Goal: Information Seeking & Learning: Learn about a topic

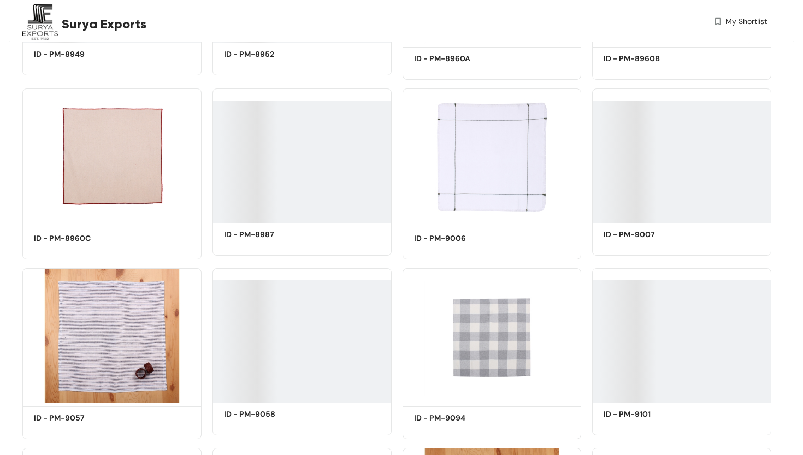
scroll to position [777, 0]
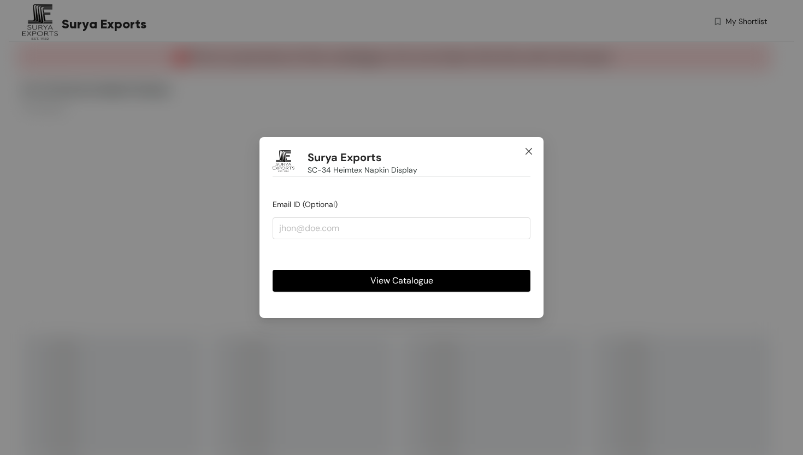
click at [529, 149] on icon "close" at bounding box center [529, 151] width 9 height 9
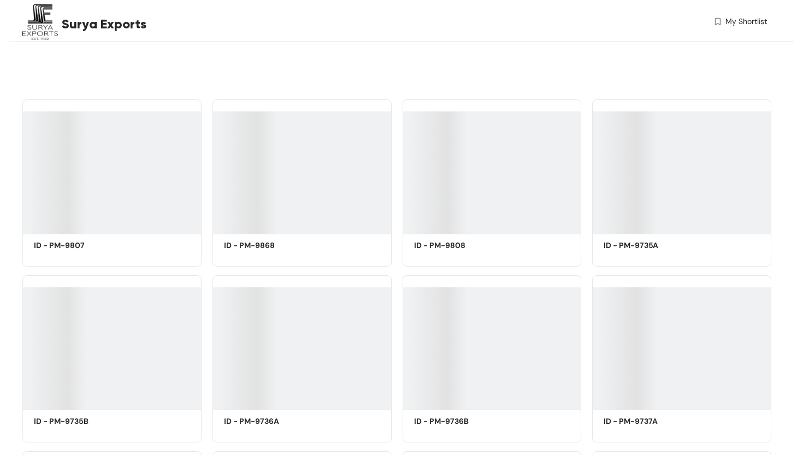
scroll to position [226, 0]
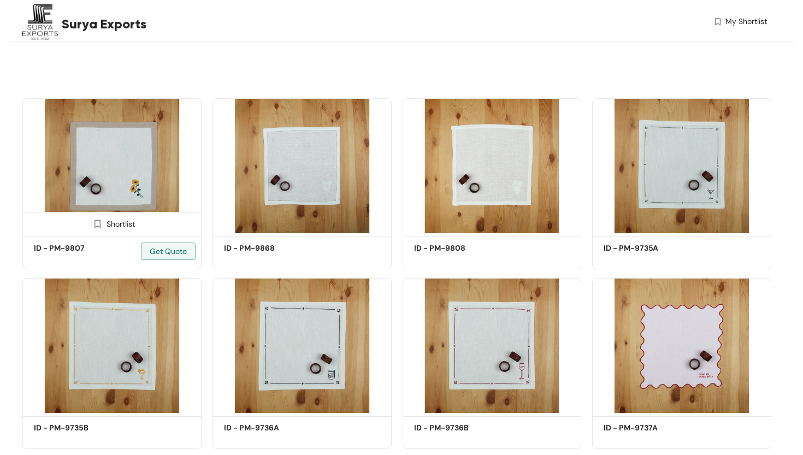
click at [142, 179] on img at bounding box center [111, 165] width 179 height 135
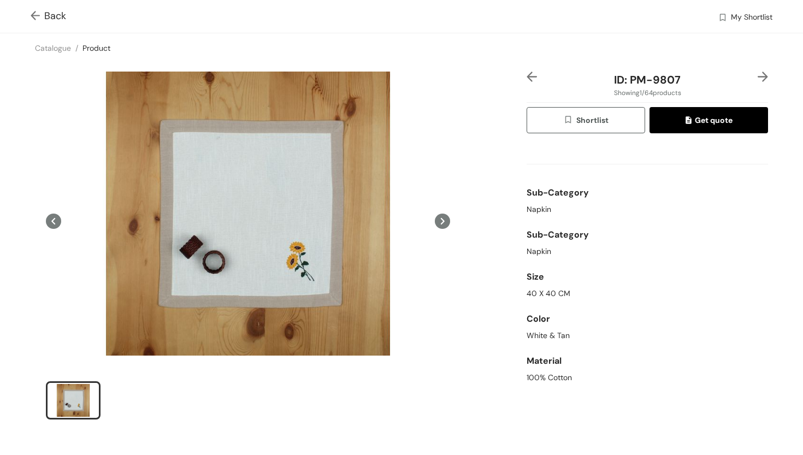
click at [764, 75] on img at bounding box center [763, 77] width 10 height 10
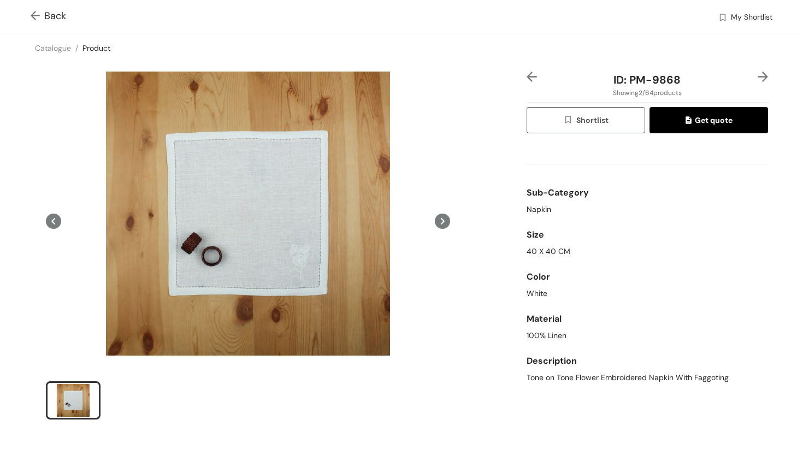
click at [764, 75] on img at bounding box center [763, 77] width 10 height 10
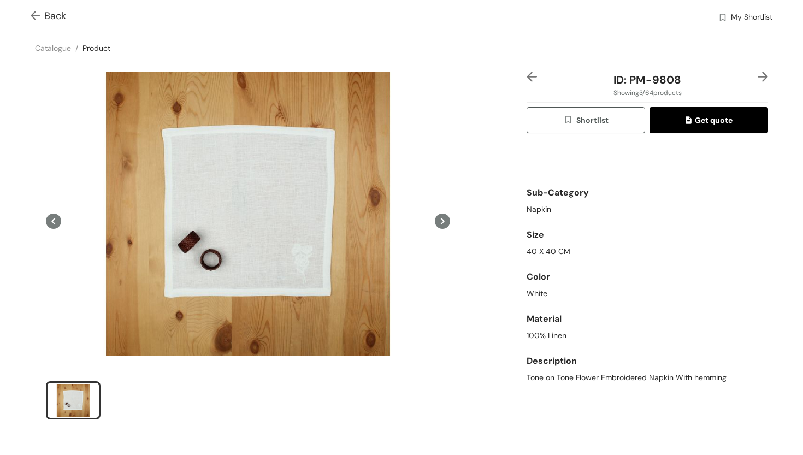
click at [764, 75] on img at bounding box center [763, 77] width 10 height 10
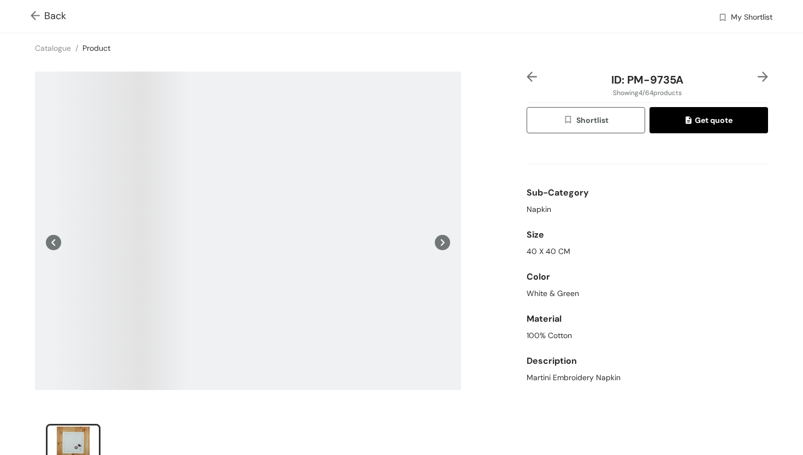
click at [531, 75] on img at bounding box center [532, 77] width 10 height 10
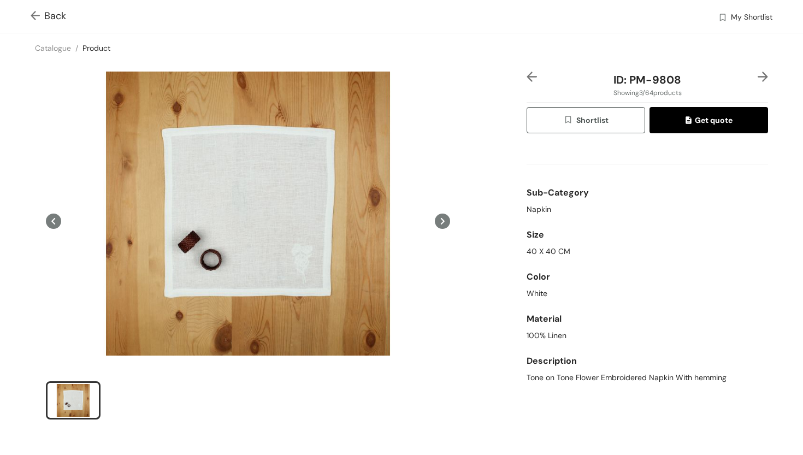
click at [531, 75] on img at bounding box center [532, 77] width 10 height 10
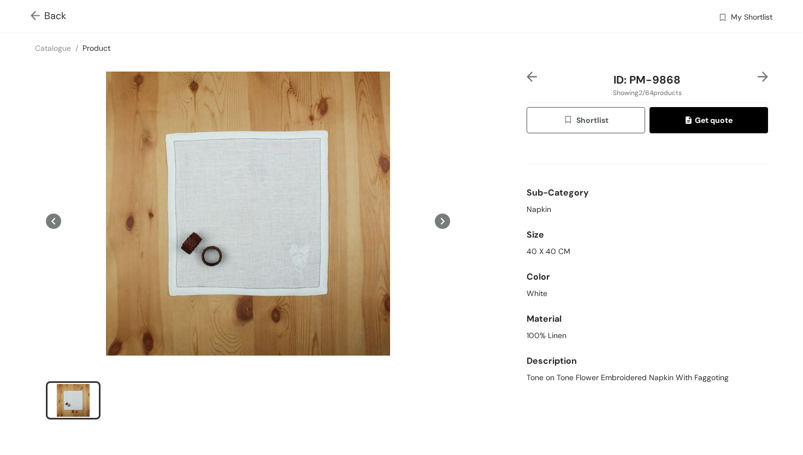
click at [764, 79] on img at bounding box center [763, 77] width 10 height 10
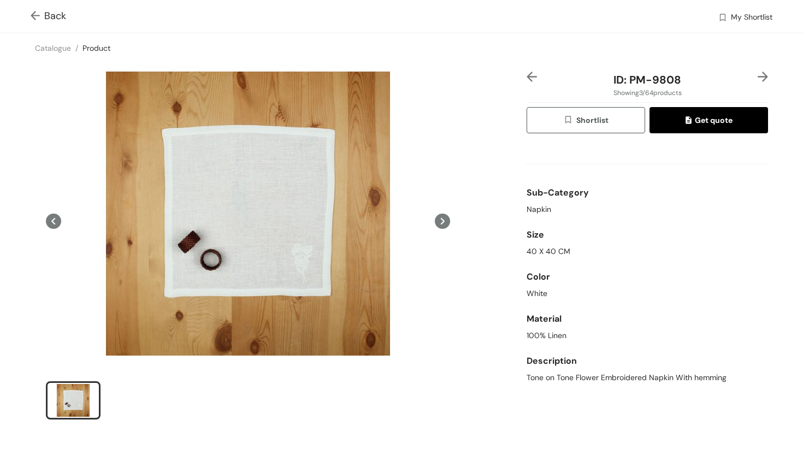
click at [764, 78] on img at bounding box center [763, 77] width 10 height 10
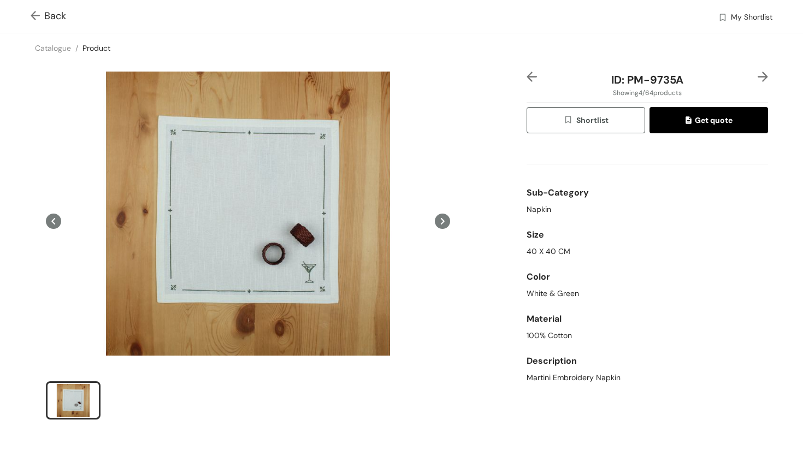
click at [769, 75] on div "ID: PM-9735A Showing 4 / 64 products Shortlist Get quote Sub-Category Napkin Si…" at bounding box center [648, 253] width 246 height 362
click at [763, 75] on img at bounding box center [763, 77] width 10 height 10
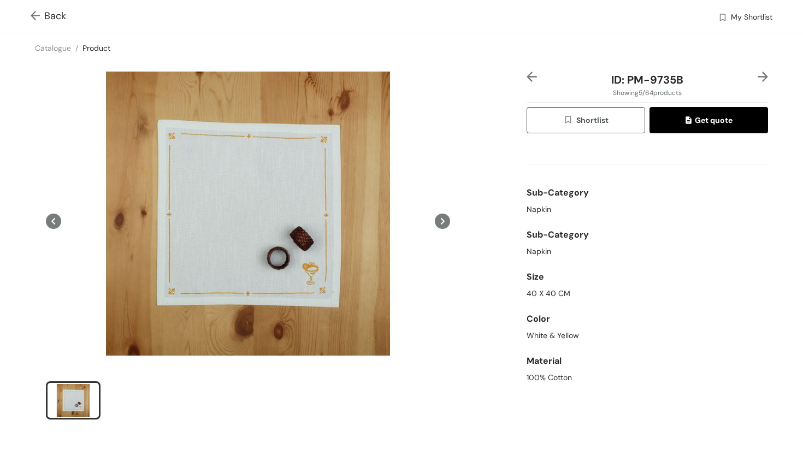
click at [760, 75] on img at bounding box center [763, 77] width 10 height 10
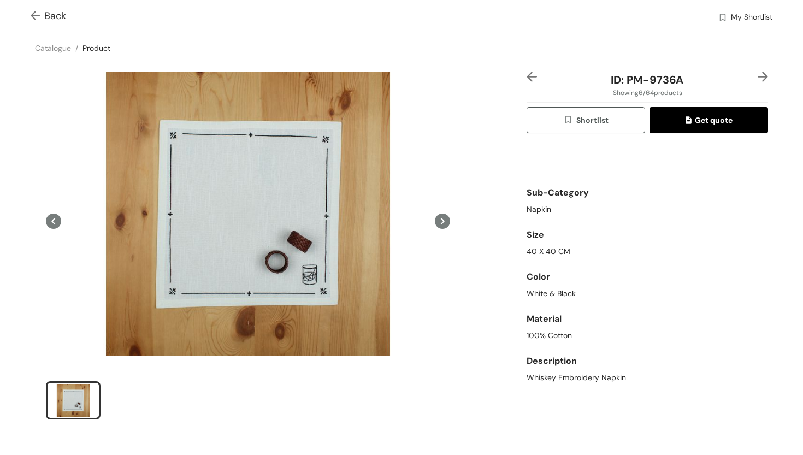
click at [760, 74] on img at bounding box center [763, 77] width 10 height 10
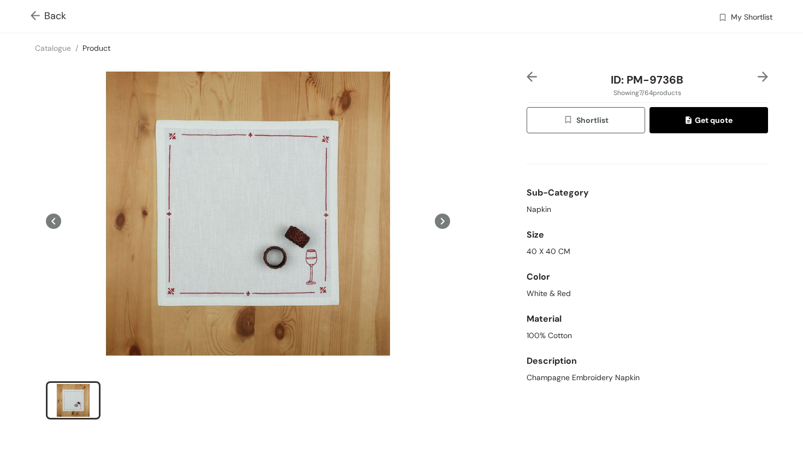
click at [760, 74] on img at bounding box center [763, 77] width 10 height 10
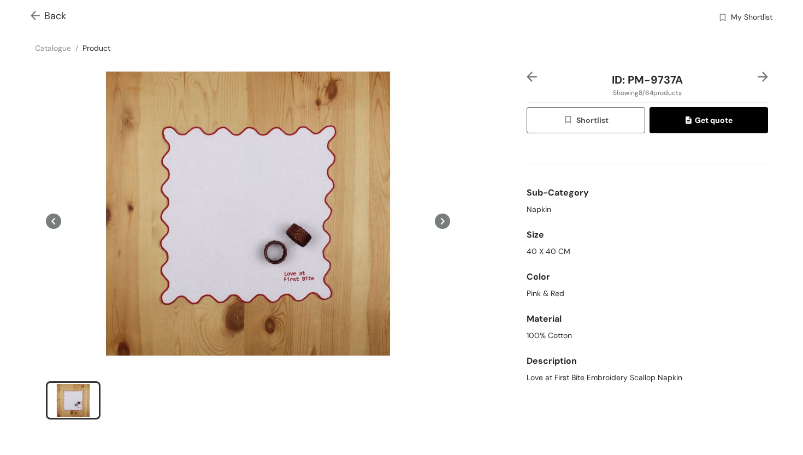
click at [763, 74] on img at bounding box center [763, 77] width 10 height 10
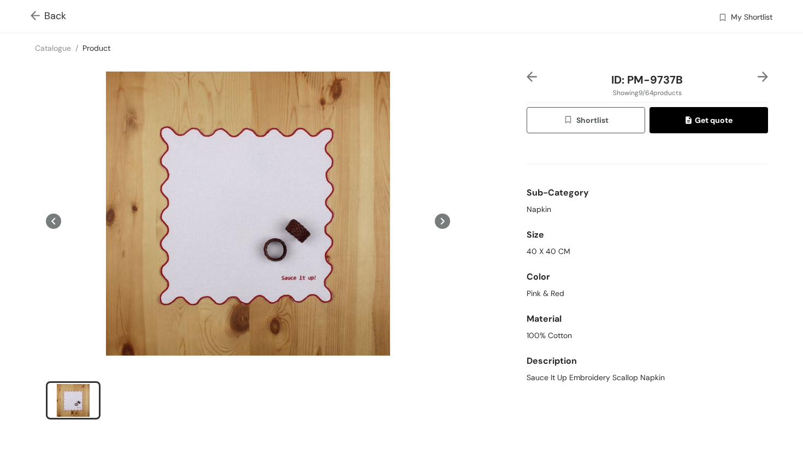
click at [762, 75] on img at bounding box center [763, 77] width 10 height 10
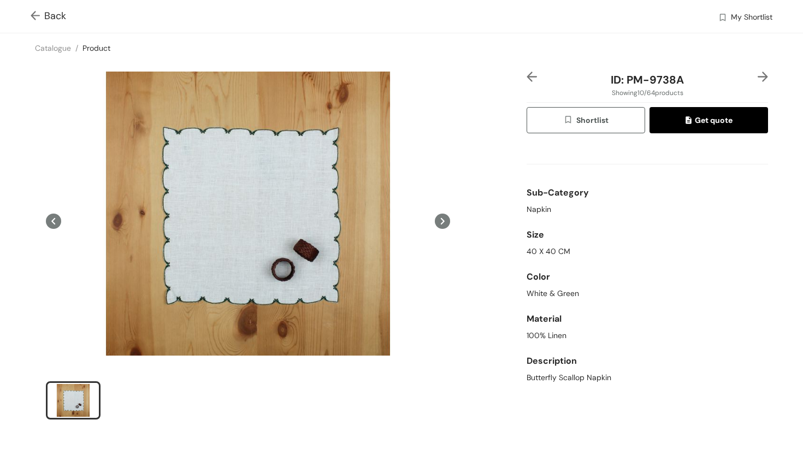
click at [40, 16] on img at bounding box center [38, 16] width 14 height 11
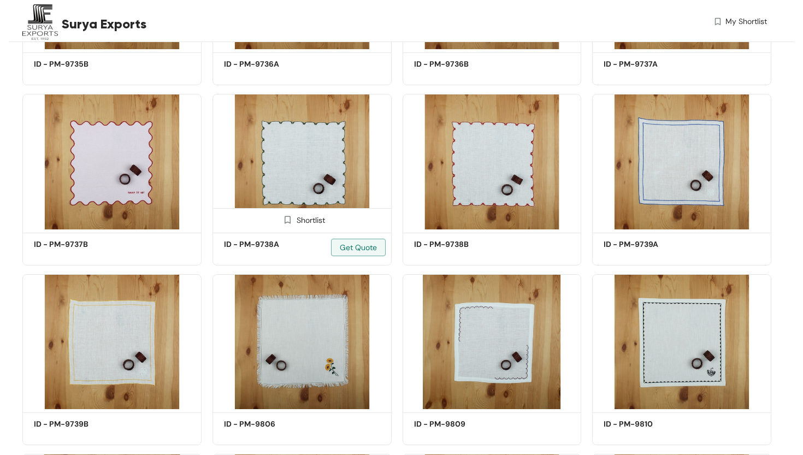
scroll to position [590, 0]
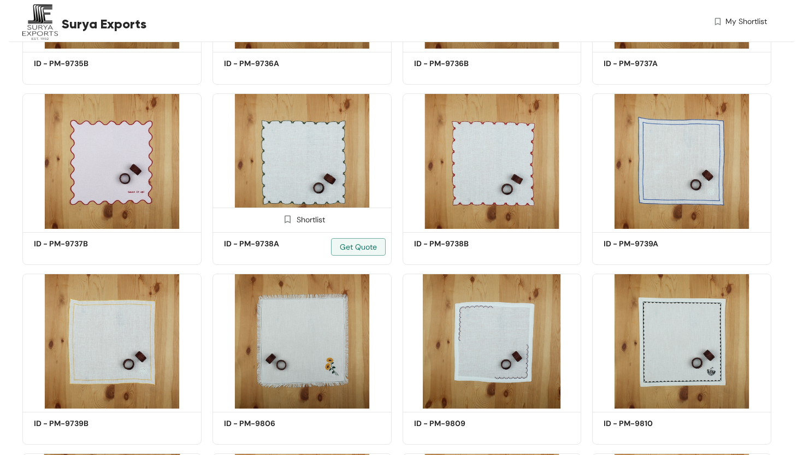
click at [285, 177] on img at bounding box center [302, 160] width 179 height 135
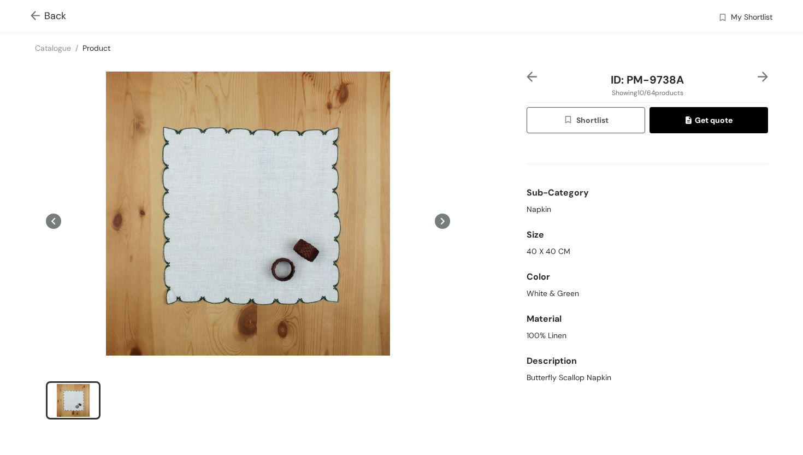
click at [36, 14] on img at bounding box center [38, 16] width 14 height 11
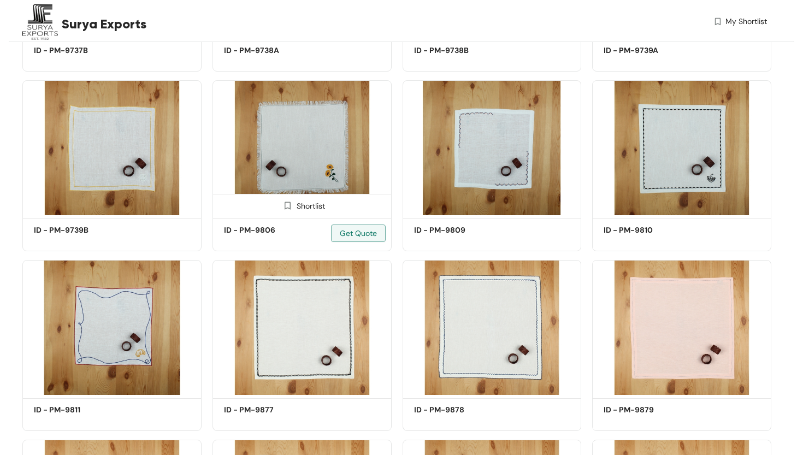
scroll to position [781, 0]
